Goal: Check status: Check status

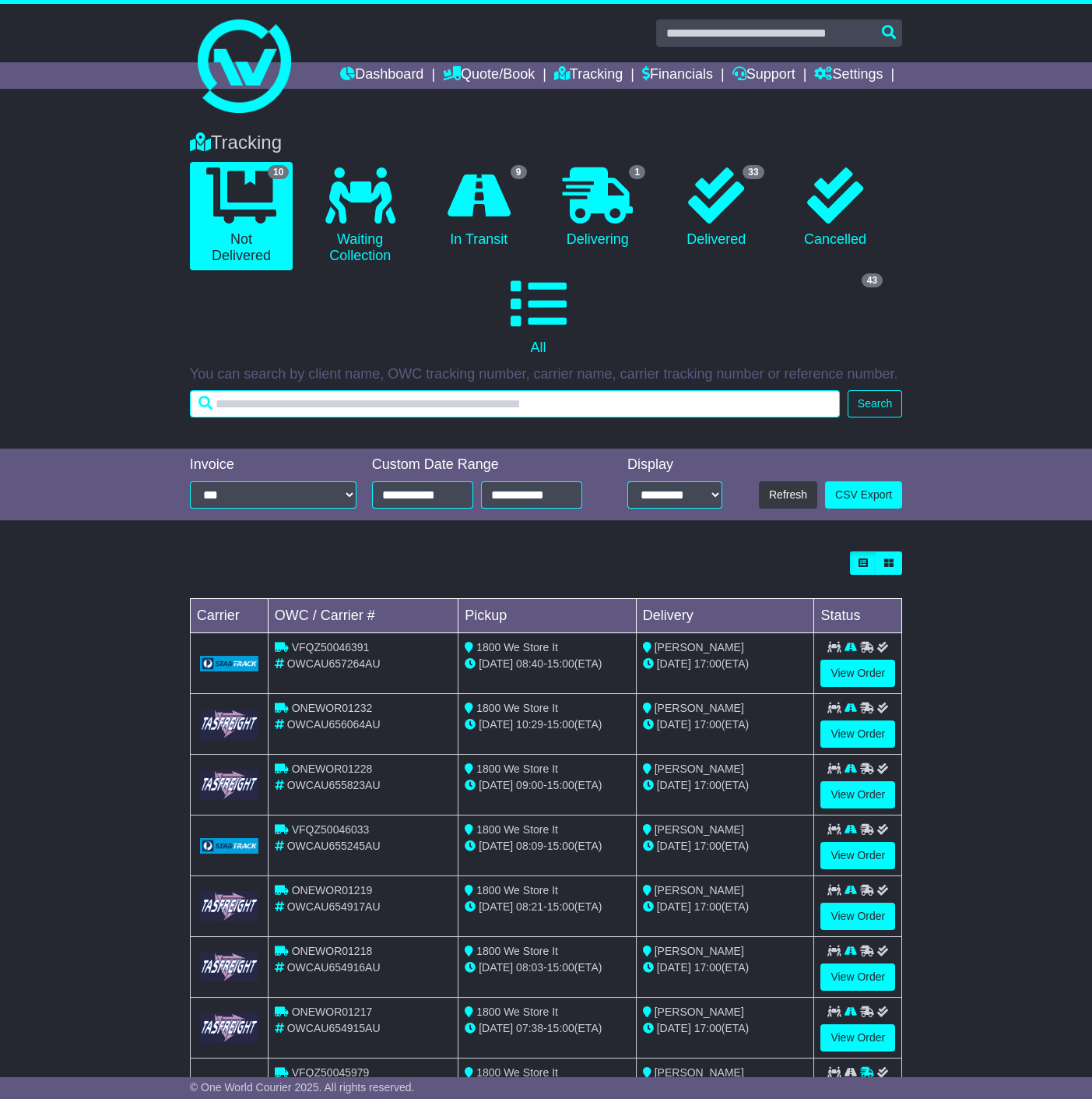
click at [502, 415] on input "text" at bounding box center [515, 403] width 651 height 27
type input "******"
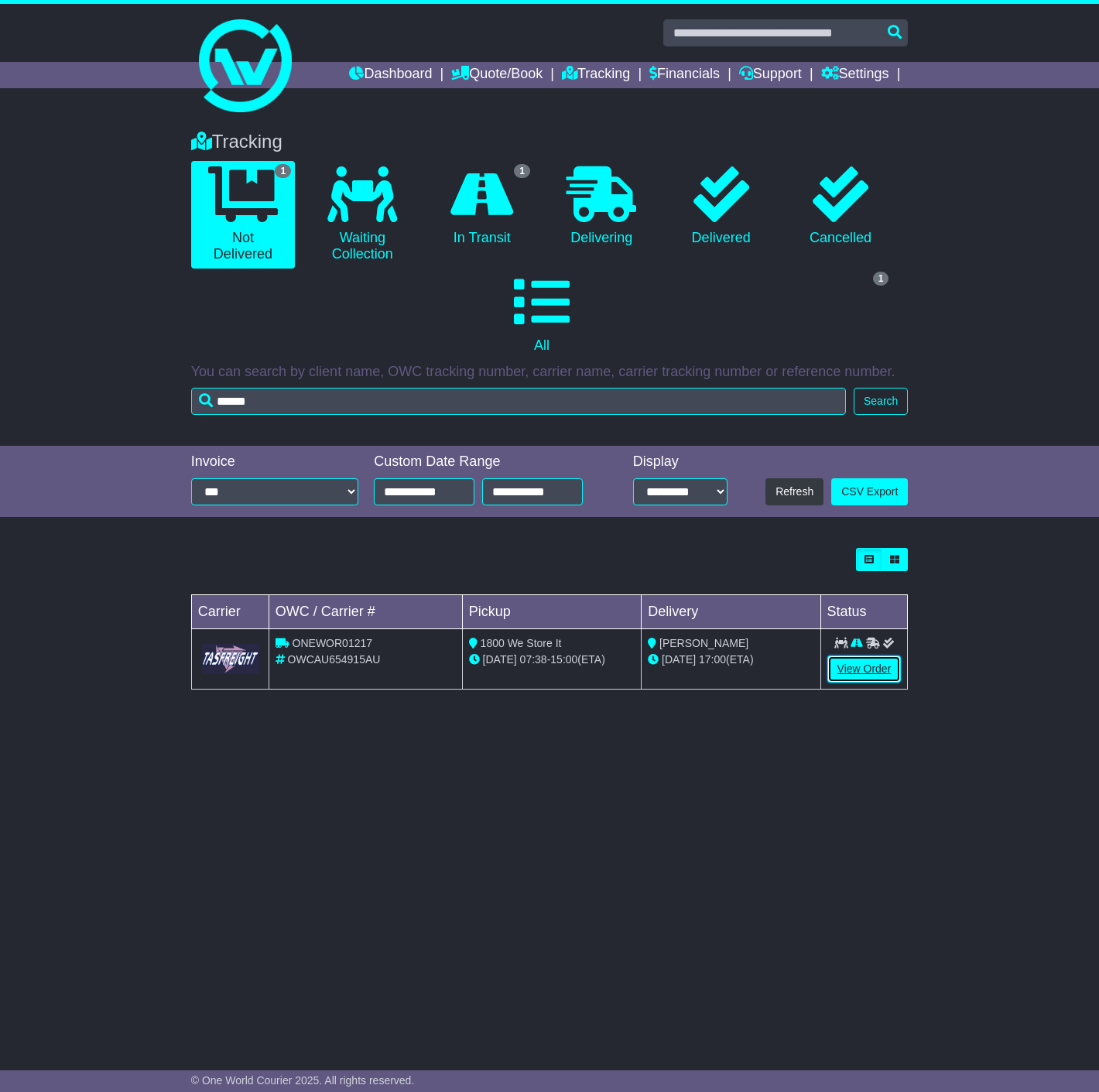
click at [856, 669] on link "View Order" at bounding box center [864, 669] width 74 height 27
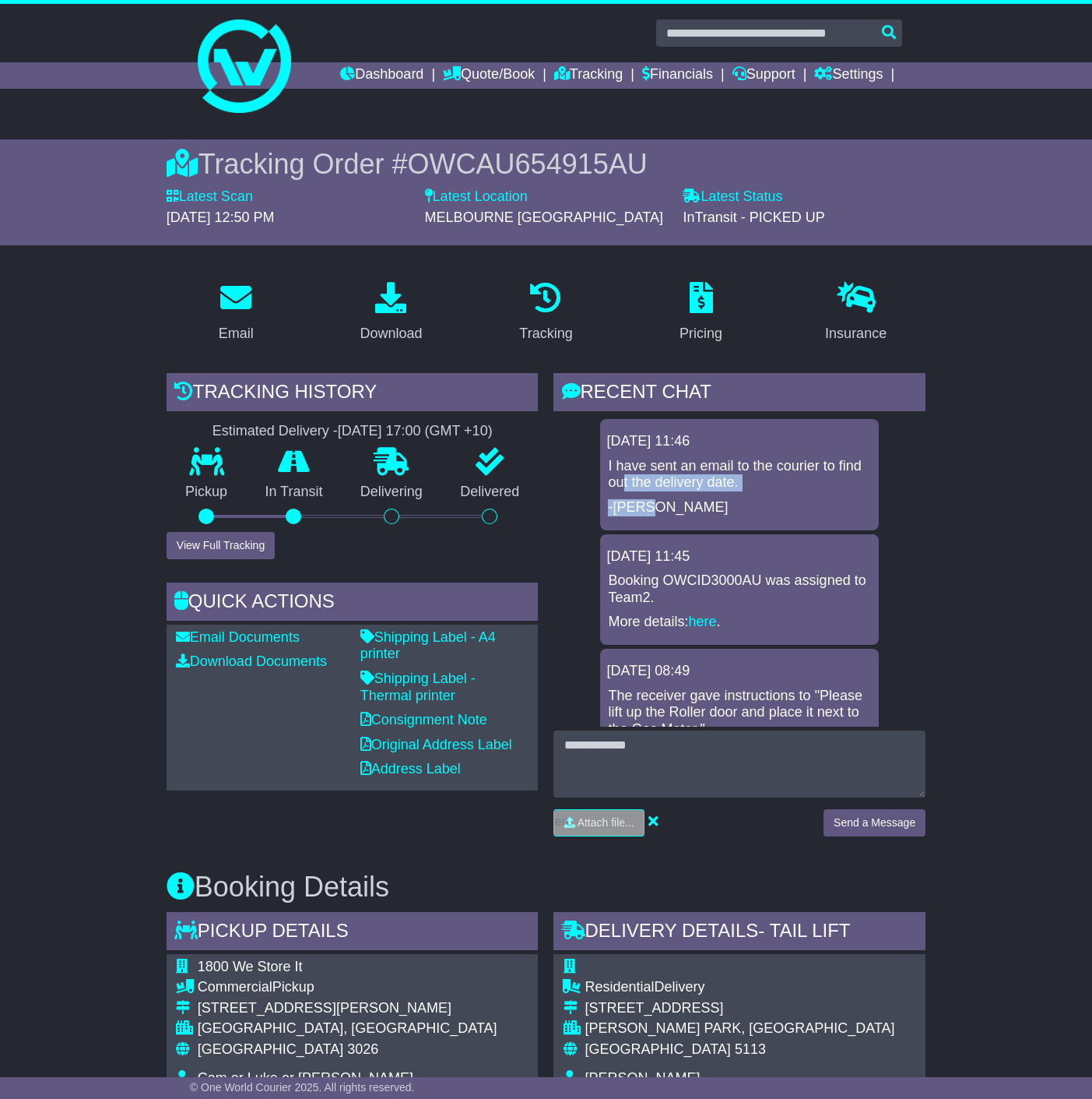
drag, startPoint x: 623, startPoint y: 483, endPoint x: 761, endPoint y: 498, distance: 138.8
click at [761, 498] on div "I have sent an email to the courier to find out the delivery date. -[PERSON_NAM…" at bounding box center [739, 486] width 266 height 59
click at [761, 500] on p "-[PERSON_NAME]" at bounding box center [739, 508] width 263 height 17
